Goal: Understand process/instructions: Learn how to perform a task or action

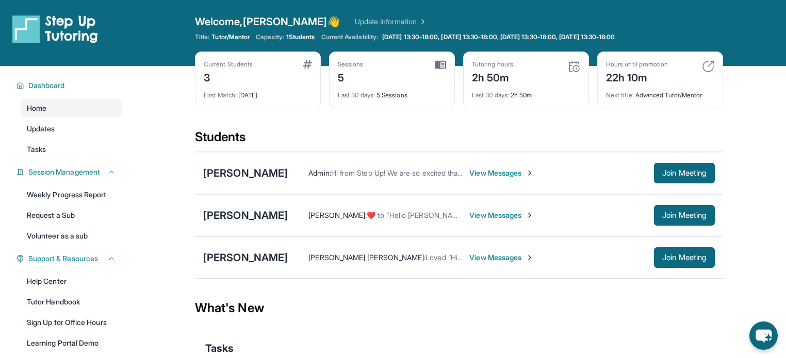
click at [255, 215] on div "[PERSON_NAME]" at bounding box center [245, 215] width 85 height 14
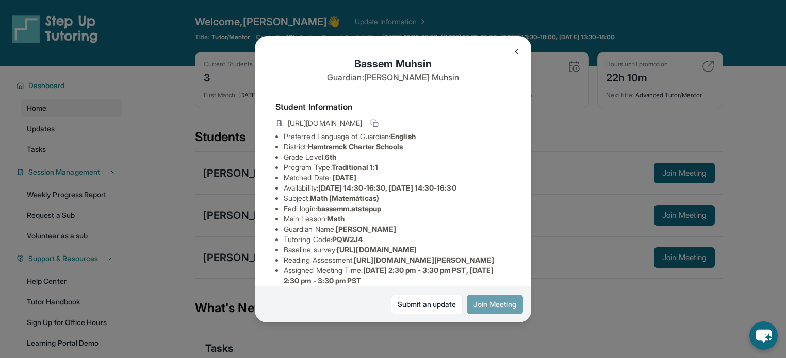
click at [476, 307] on button "Join Meeting" at bounding box center [495, 305] width 56 height 20
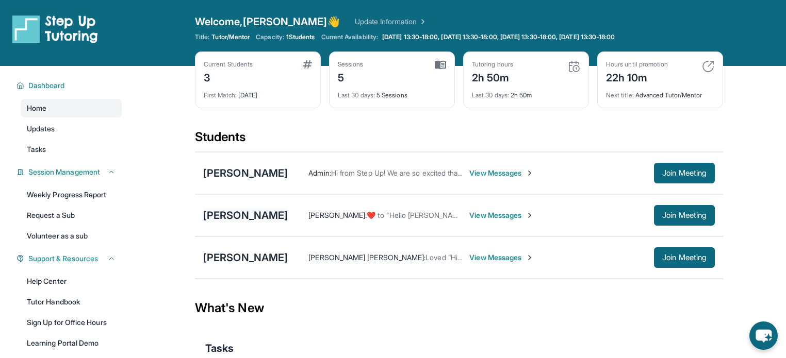
click at [271, 218] on div "[PERSON_NAME]" at bounding box center [245, 215] width 85 height 14
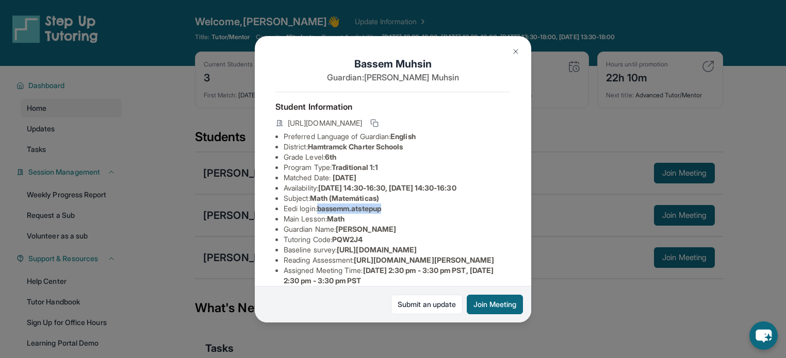
drag, startPoint x: 400, startPoint y: 215, endPoint x: 323, endPoint y: 216, distance: 76.8
click at [323, 214] on li "Eedi login : bassemm.atstepup" at bounding box center [397, 209] width 227 height 10
copy span "bassemm.atstepup"
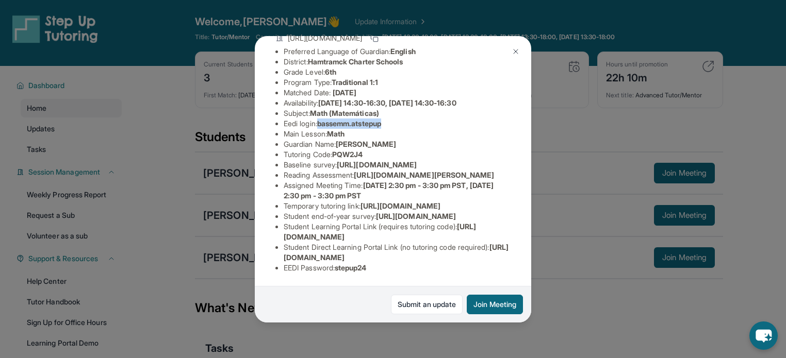
scroll to position [214, 0]
drag, startPoint x: 393, startPoint y: 266, endPoint x: 342, endPoint y: 263, distance: 51.6
click at [342, 263] on div "Student Information [URL][DOMAIN_NAME] Preferred Language of Guardian: English …" at bounding box center [392, 144] width 235 height 275
click at [373, 263] on li "EEDI Password : stepup24" at bounding box center [397, 268] width 227 height 10
drag, startPoint x: 380, startPoint y: 260, endPoint x: 342, endPoint y: 261, distance: 38.2
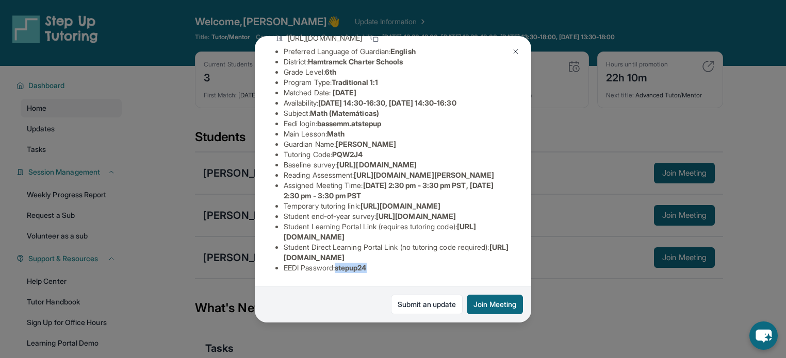
click at [342, 263] on li "EEDI Password : stepup24" at bounding box center [397, 268] width 227 height 10
copy span "tepup24"
